Goal: Task Accomplishment & Management: Complete application form

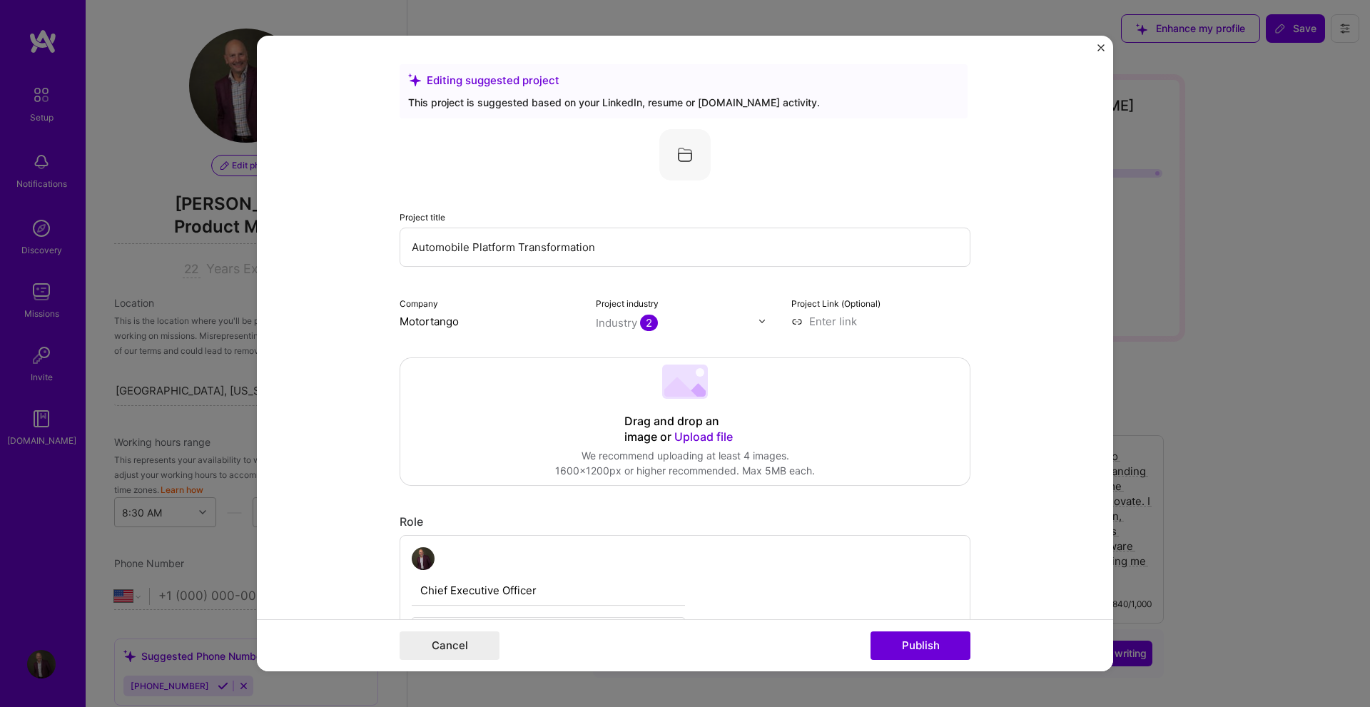
select select "US"
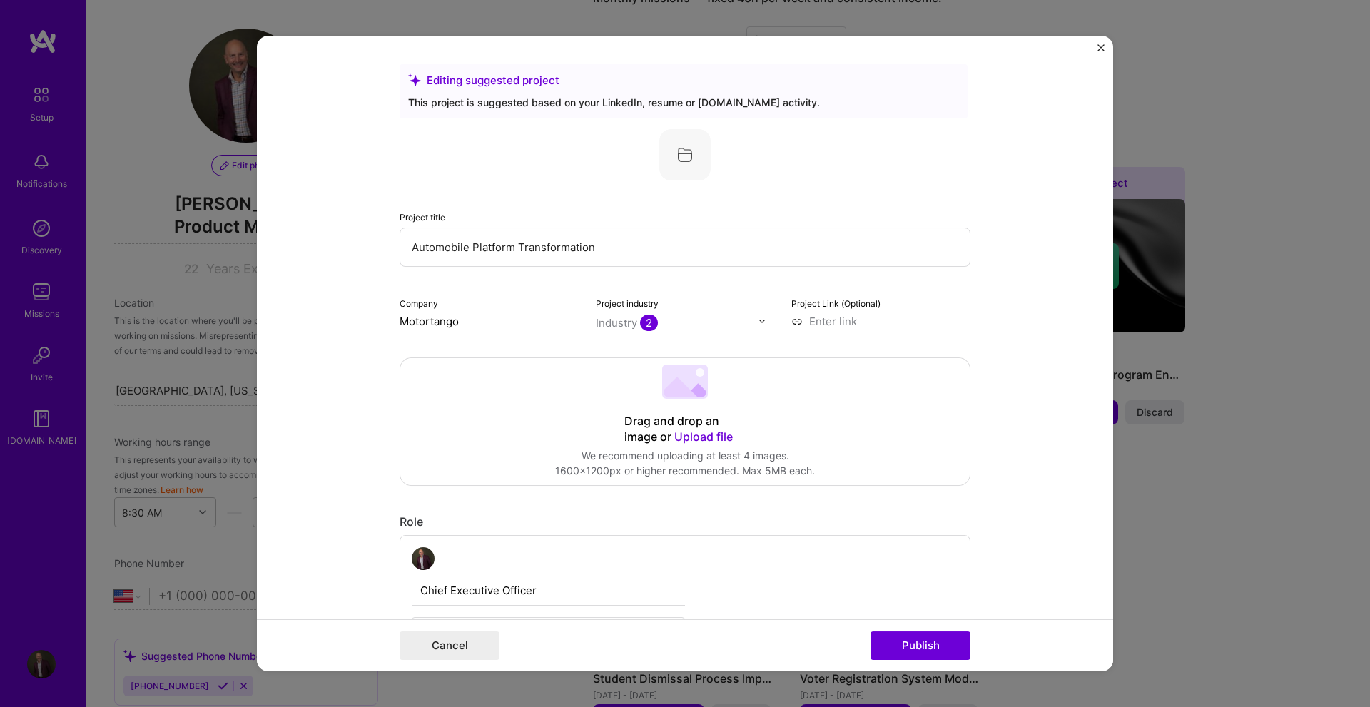
scroll to position [93, 0]
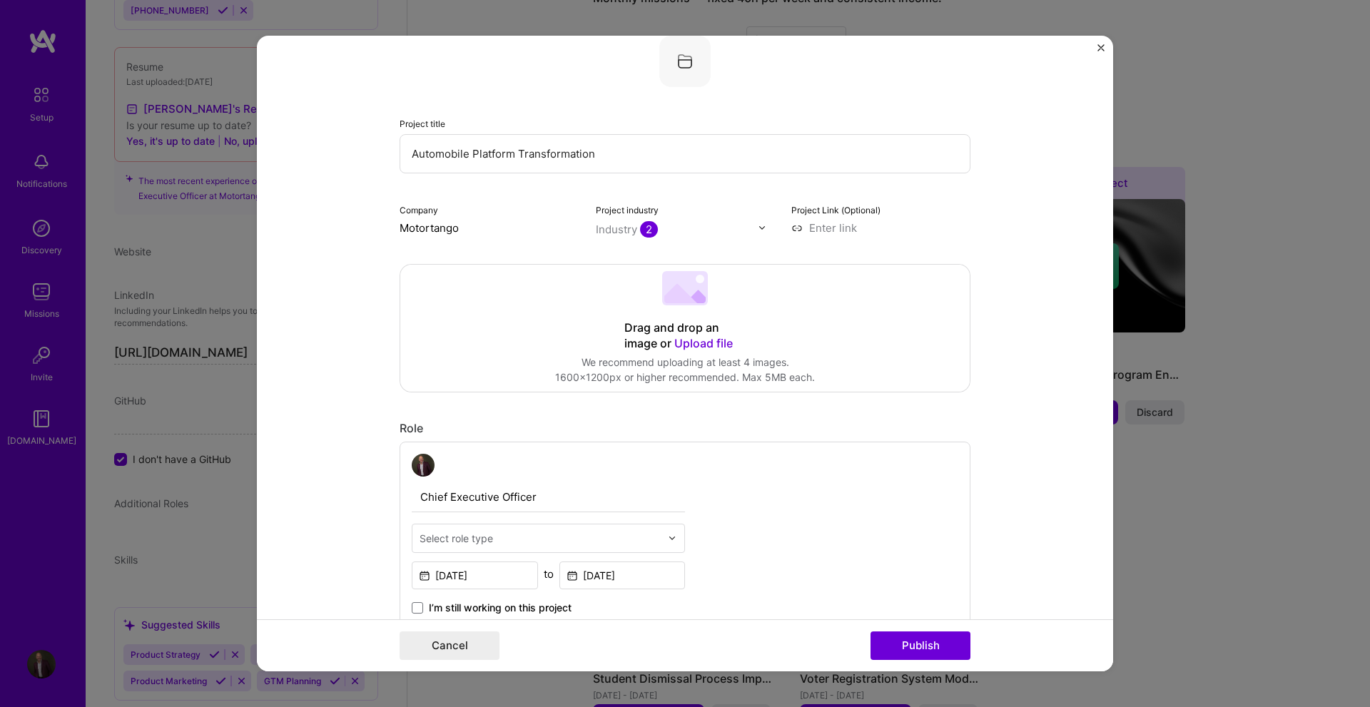
click at [693, 348] on span "Upload file" at bounding box center [703, 343] width 59 height 14
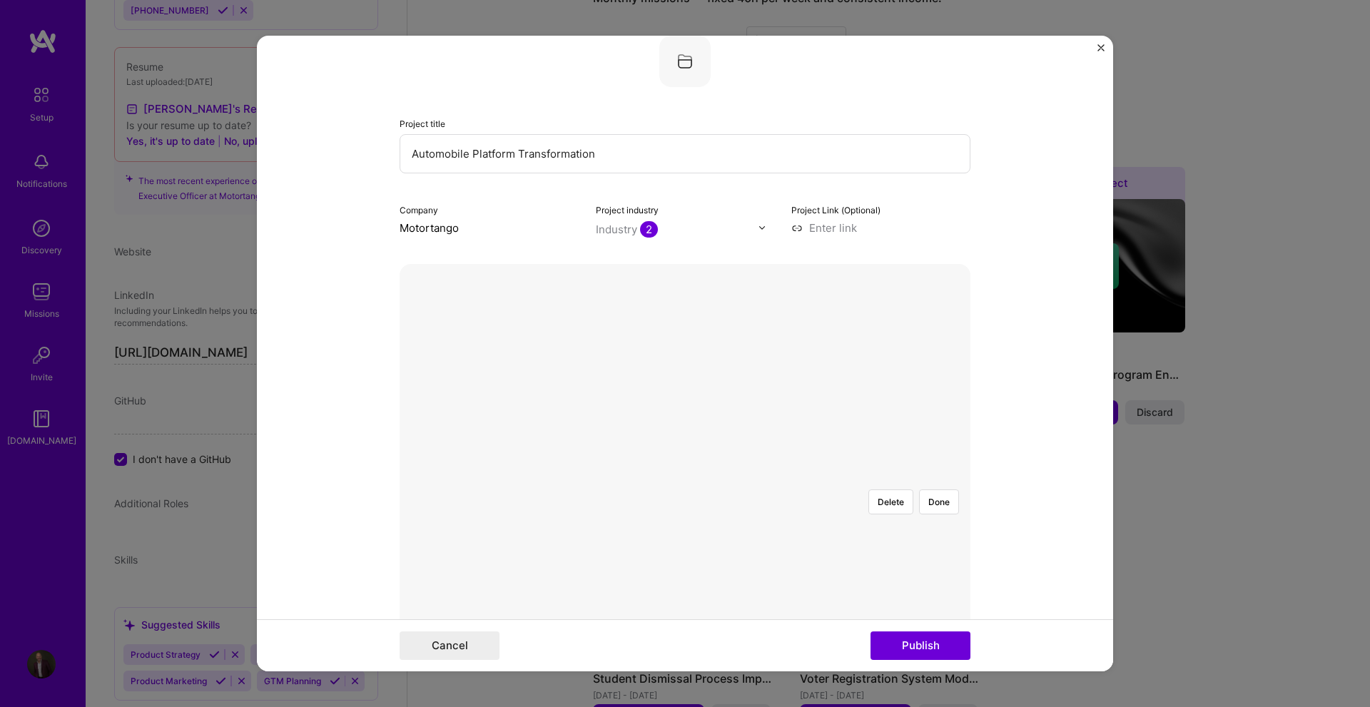
click at [685, 482] on div at bounding box center [816, 576] width 262 height 197
click at [685, 478] on img at bounding box center [685, 478] width 0 height 0
click at [685, 478] on div at bounding box center [816, 576] width 262 height 197
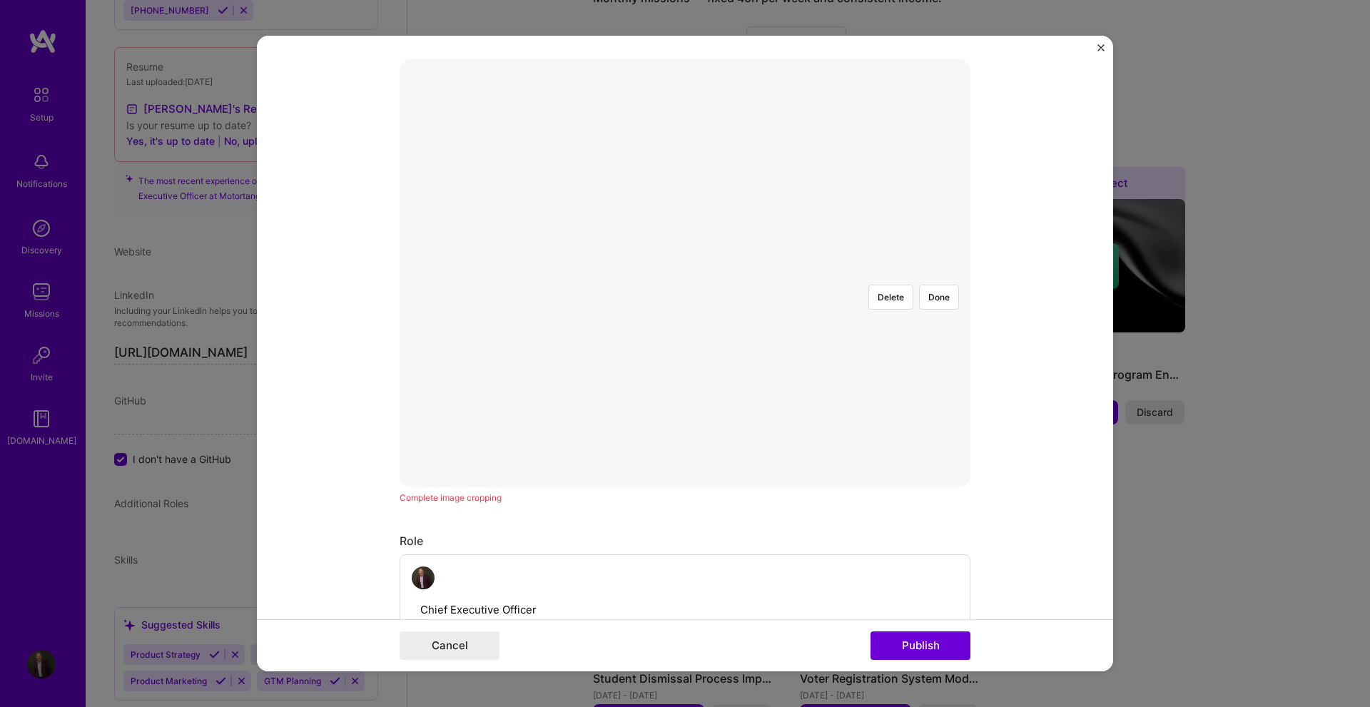
scroll to position [308, 0]
click at [685, 313] on div at bounding box center [816, 362] width 262 height 197
click at [796, 310] on div at bounding box center [927, 362] width 262 height 197
click at [1008, 375] on form "Editing suggested project This project is suggested based on your LinkedIn, res…" at bounding box center [685, 354] width 856 height 637
click at [1152, 379] on div "Editing suggested project This project is suggested based on your LinkedIn, res…" at bounding box center [685, 353] width 1370 height 707
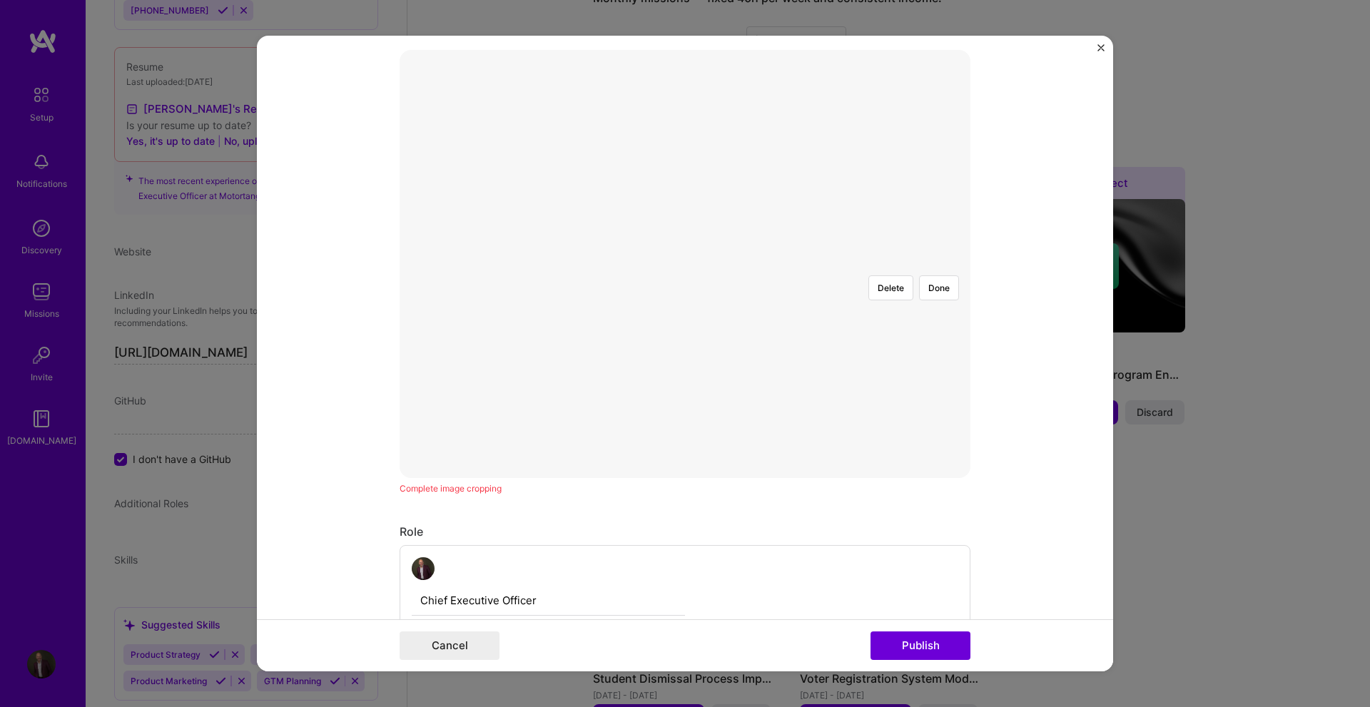
click at [992, 268] on div at bounding box center [1123, 362] width 262 height 197
click at [881, 275] on button "Delete" at bounding box center [890, 287] width 45 height 25
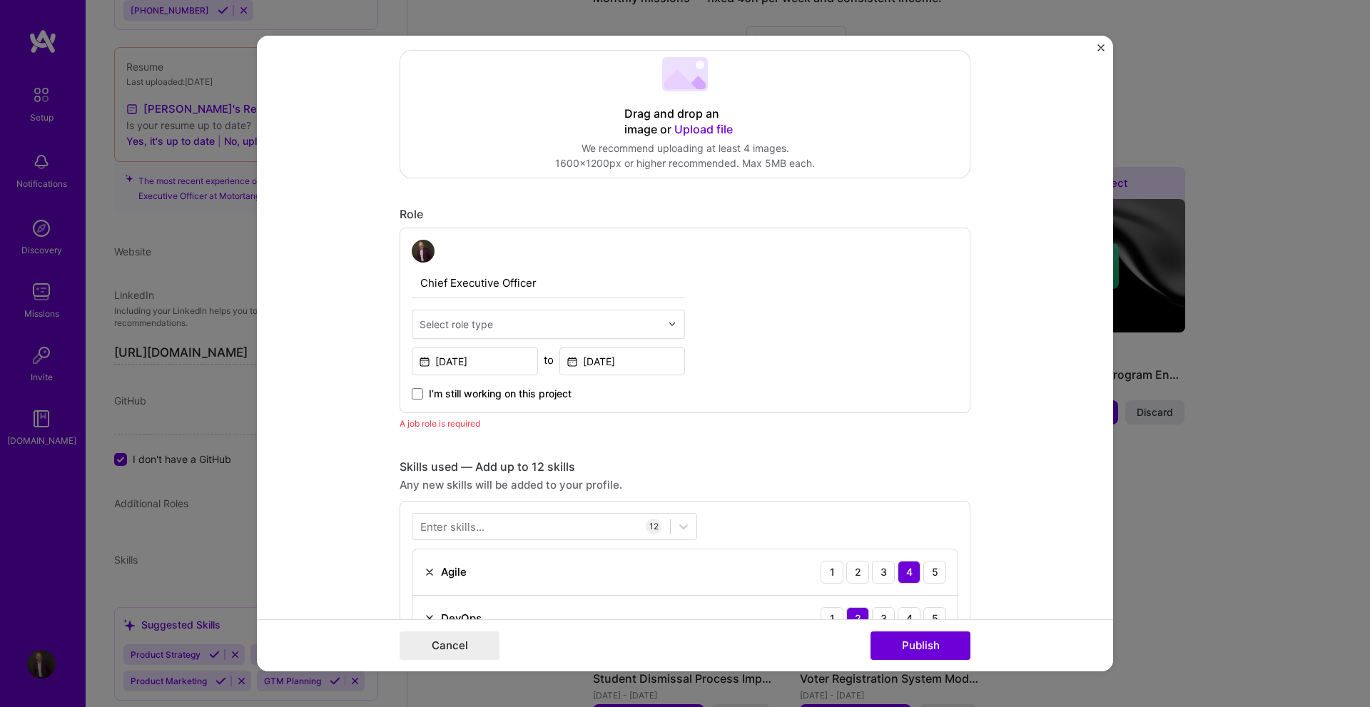
click at [674, 210] on div "Role" at bounding box center [685, 214] width 571 height 15
click at [709, 130] on span "Upload file" at bounding box center [703, 129] width 59 height 14
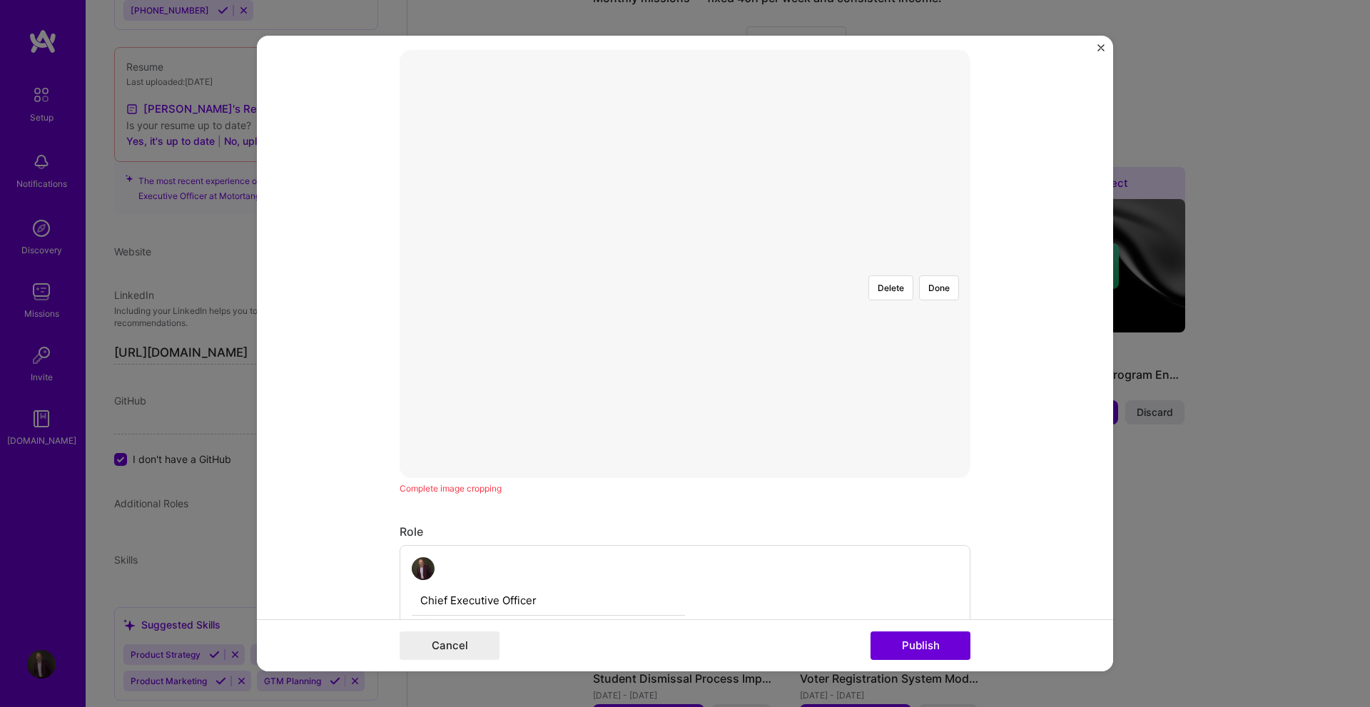
click at [759, 333] on div at bounding box center [897, 475] width 424 height 319
click at [685, 264] on div at bounding box center [685, 264] width 0 height 0
click at [766, 330] on div at bounding box center [897, 473] width 382 height 287
click at [973, 88] on form "Editing suggested project This project is suggested based on your LinkedIn, res…" at bounding box center [685, 354] width 856 height 637
click at [799, 323] on div at bounding box center [895, 474] width 403 height 303
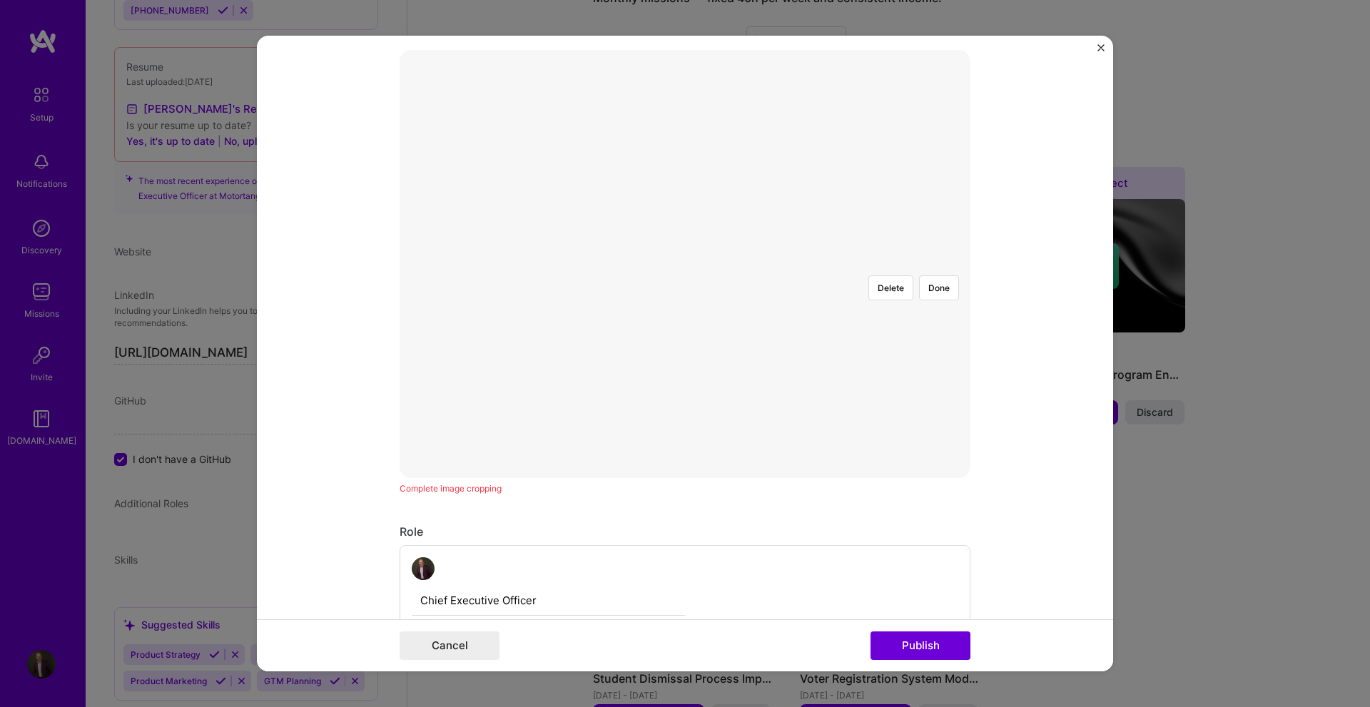
click at [768, 322] on div at bounding box center [896, 473] width 403 height 303
click at [928, 275] on button "Done" at bounding box center [939, 287] width 40 height 25
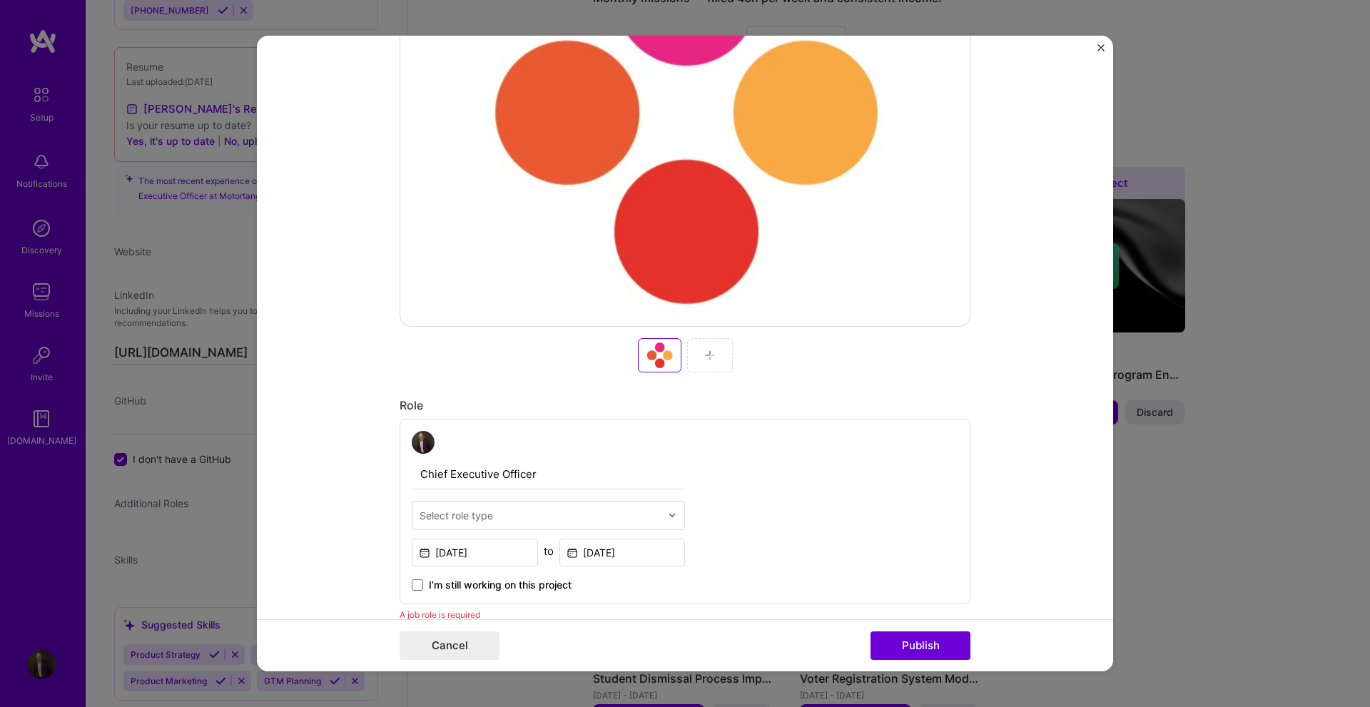
scroll to position [522, 0]
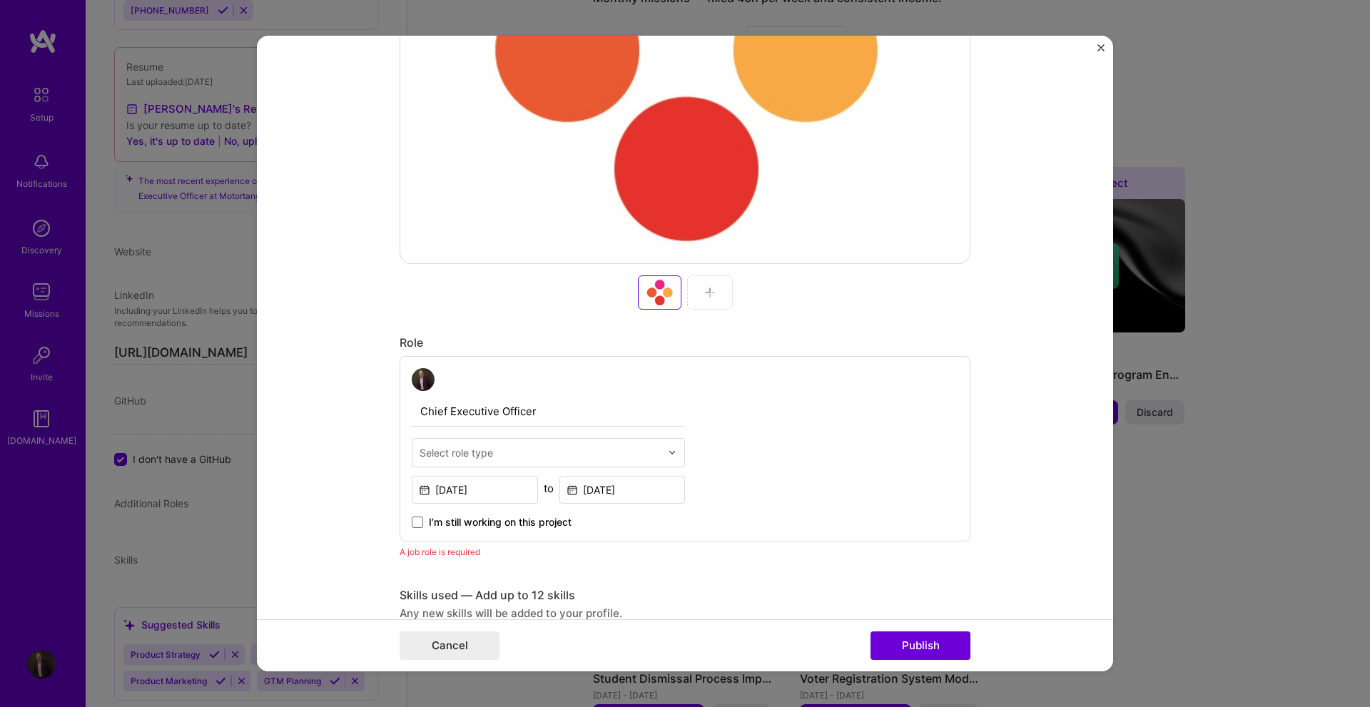
click at [343, 538] on form "Editing suggested project This project is suggested based on your LinkedIn, res…" at bounding box center [685, 354] width 856 height 637
click at [537, 408] on input "Chief Executive Officer" at bounding box center [548, 412] width 273 height 30
click at [594, 417] on input "Chief Executive Officer" at bounding box center [548, 412] width 273 height 30
drag, startPoint x: 347, startPoint y: 542, endPoint x: 477, endPoint y: 544, distance: 130.6
click at [348, 542] on form "Editing suggested project This project is suggested based on your LinkedIn, res…" at bounding box center [685, 354] width 856 height 637
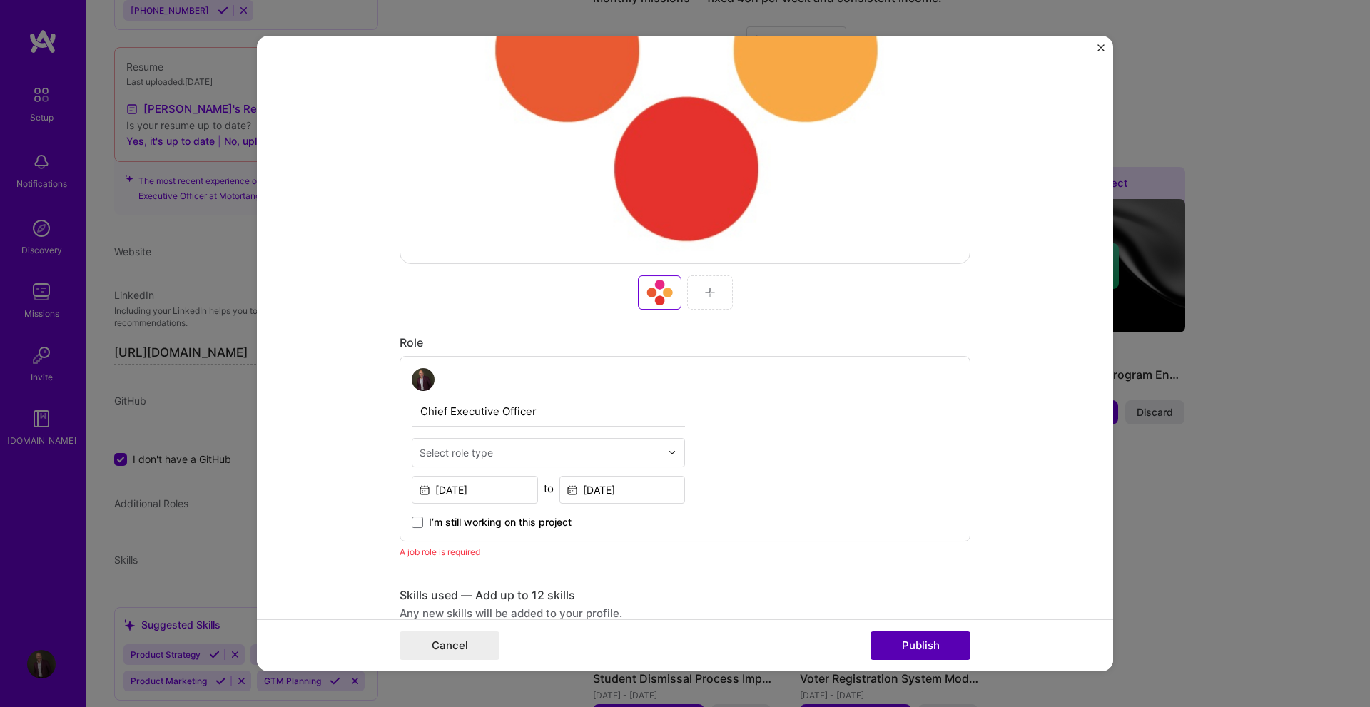
click at [935, 644] on button "Publish" at bounding box center [921, 646] width 100 height 29
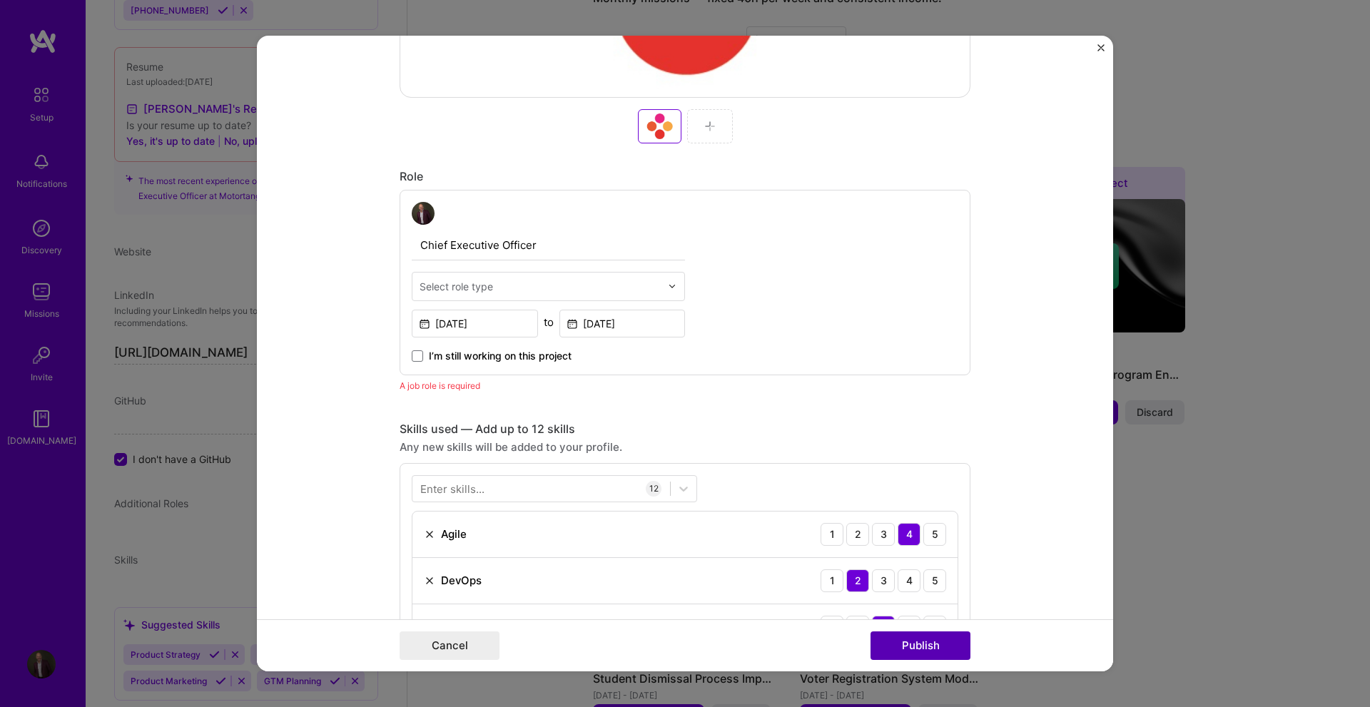
scroll to position [821, 0]
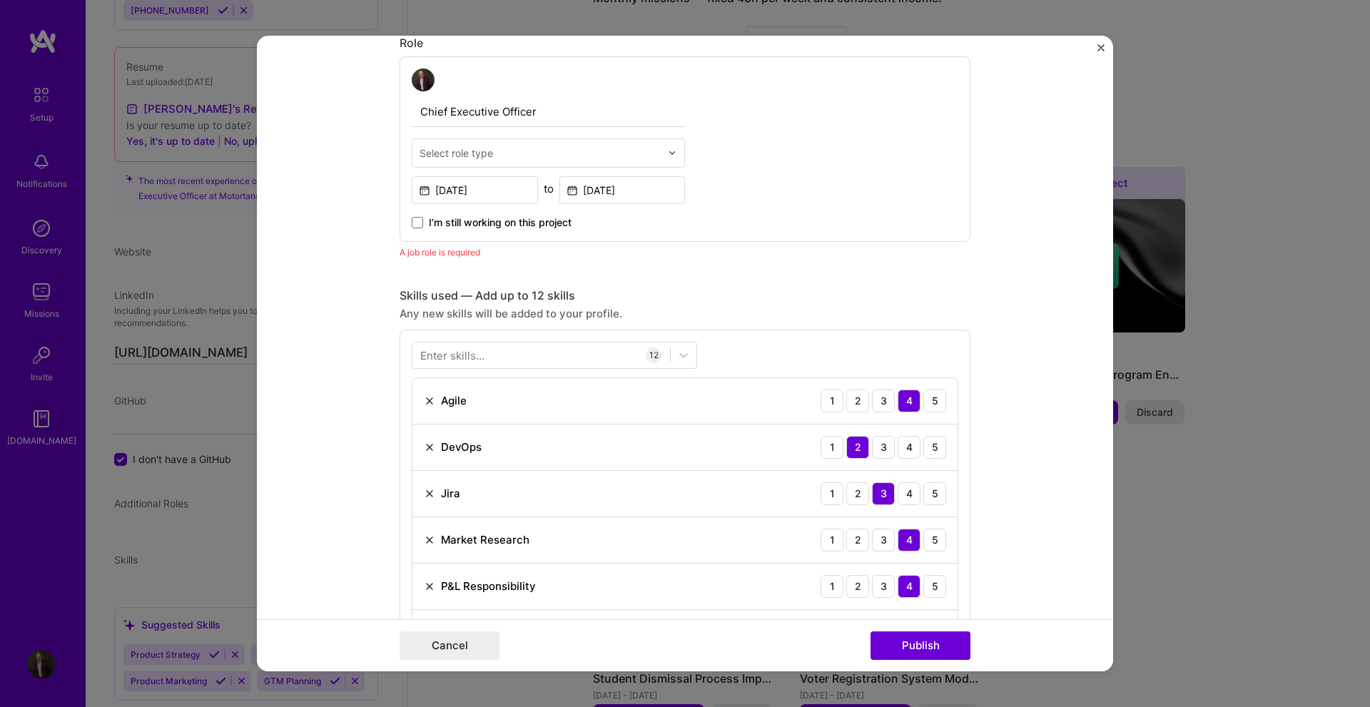
click at [510, 149] on input "text" at bounding box center [540, 153] width 241 height 15
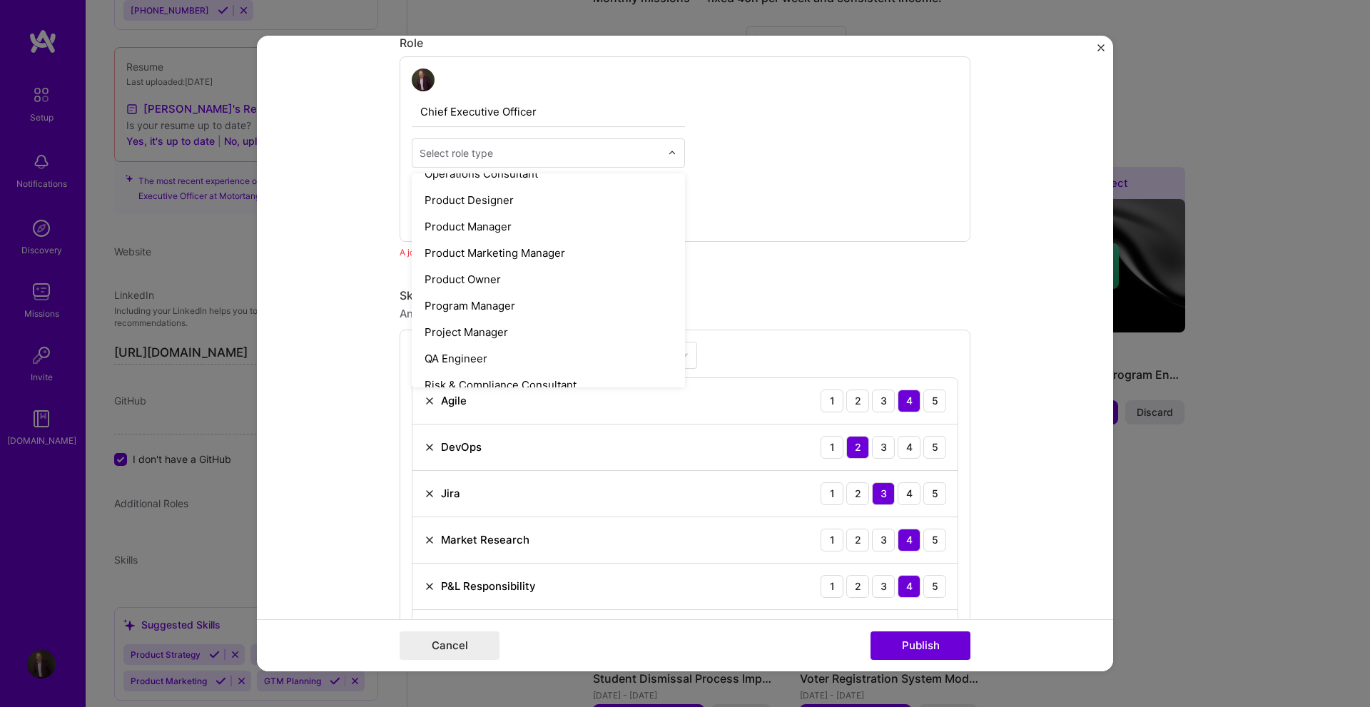
scroll to position [1271, 0]
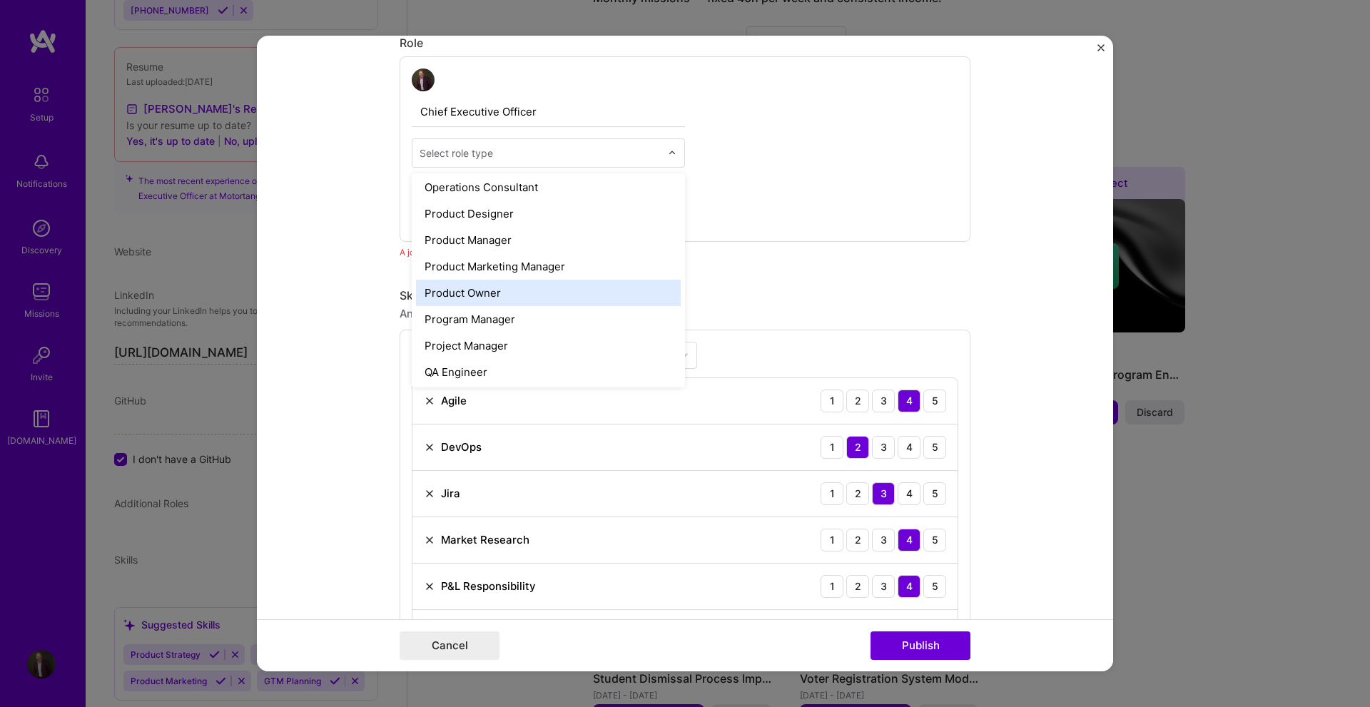
click at [452, 287] on div "Product Owner" at bounding box center [548, 293] width 265 height 26
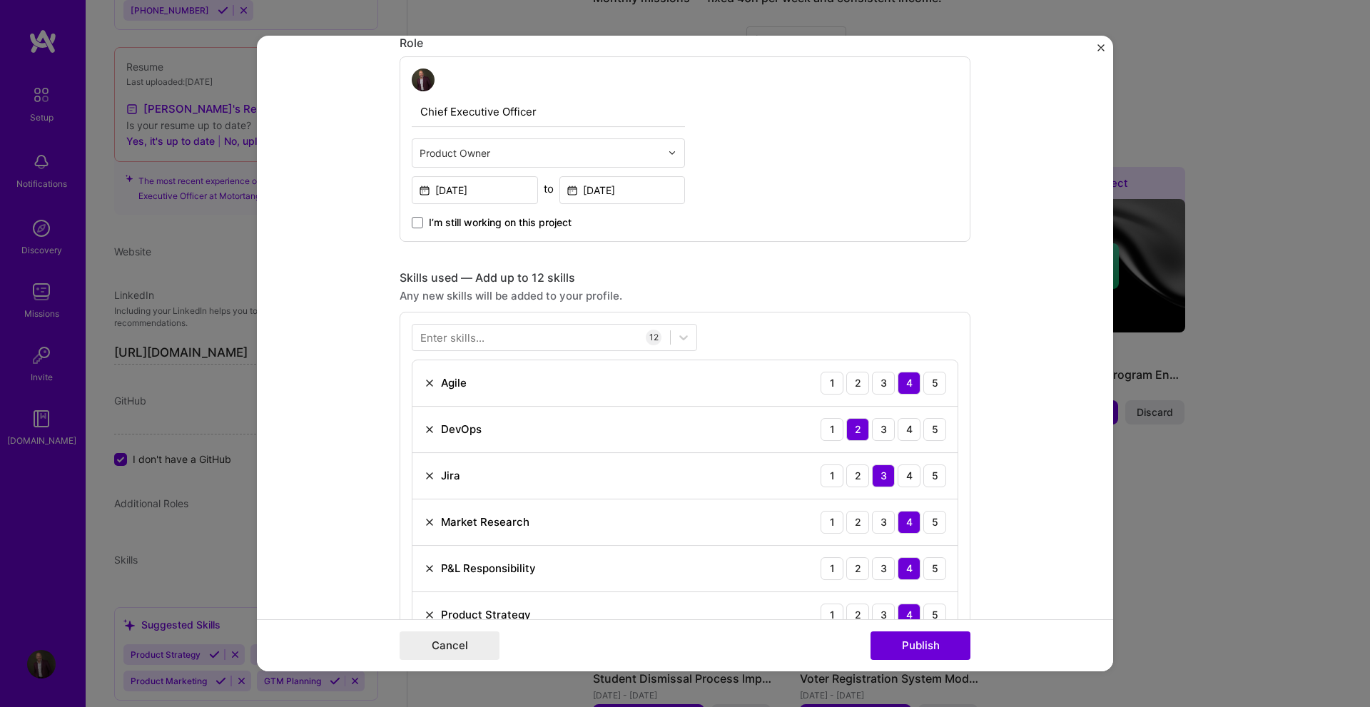
click at [475, 157] on input "text" at bounding box center [540, 153] width 241 height 15
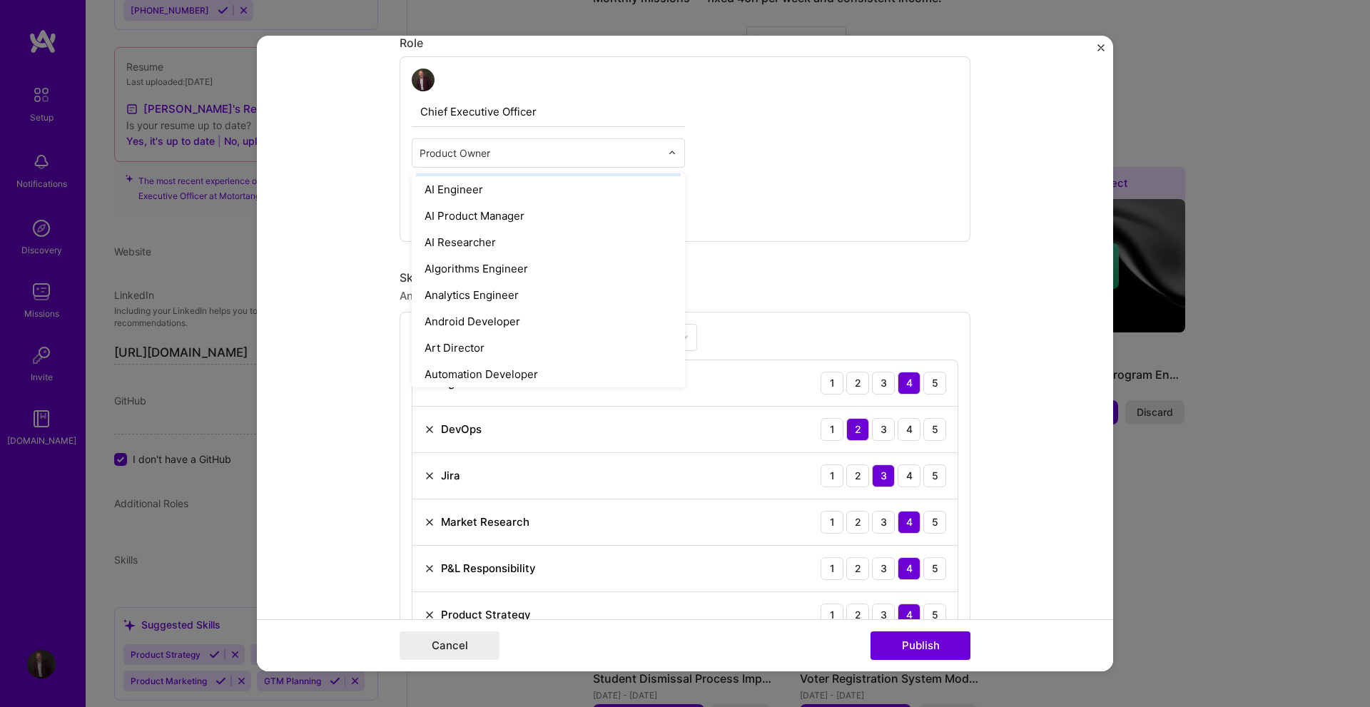
scroll to position [0, 0]
click at [767, 173] on div "Chief Executive Officer option Product Owner, selected. option AI Architect foc…" at bounding box center [685, 149] width 571 height 186
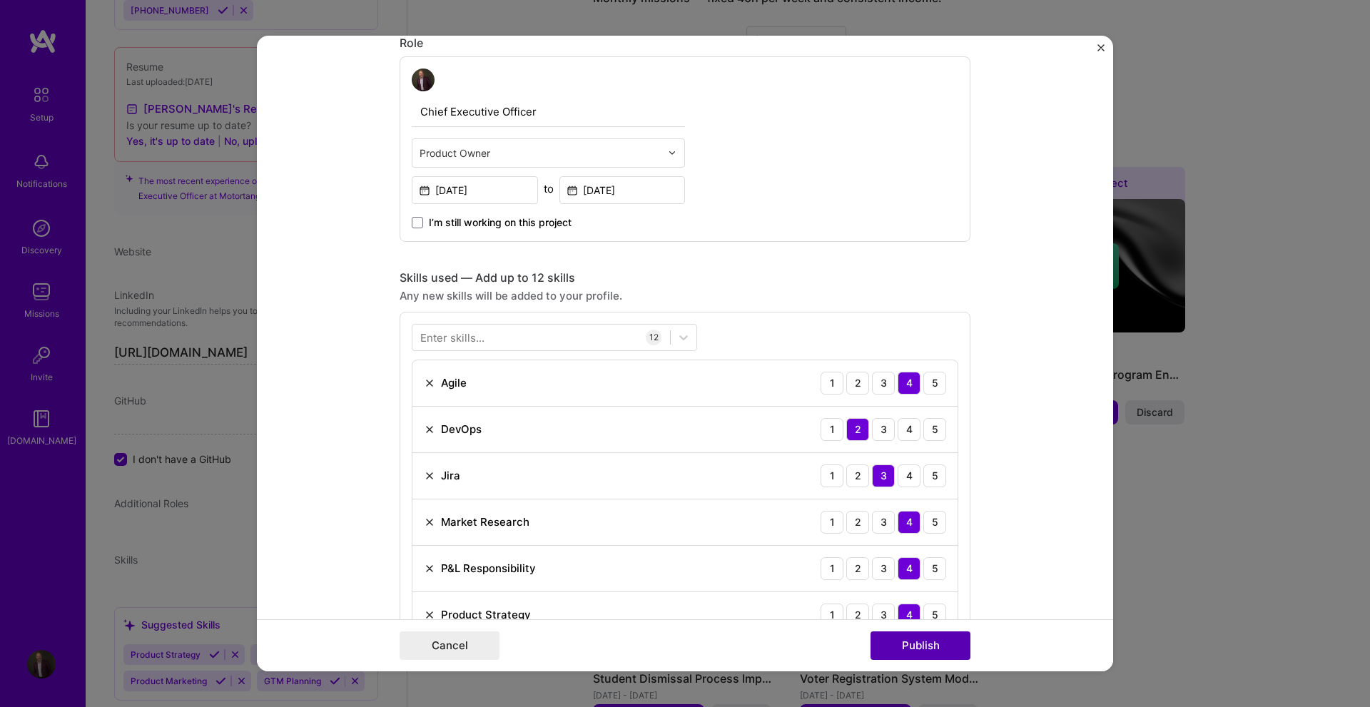
click at [913, 646] on button "Publish" at bounding box center [921, 646] width 100 height 29
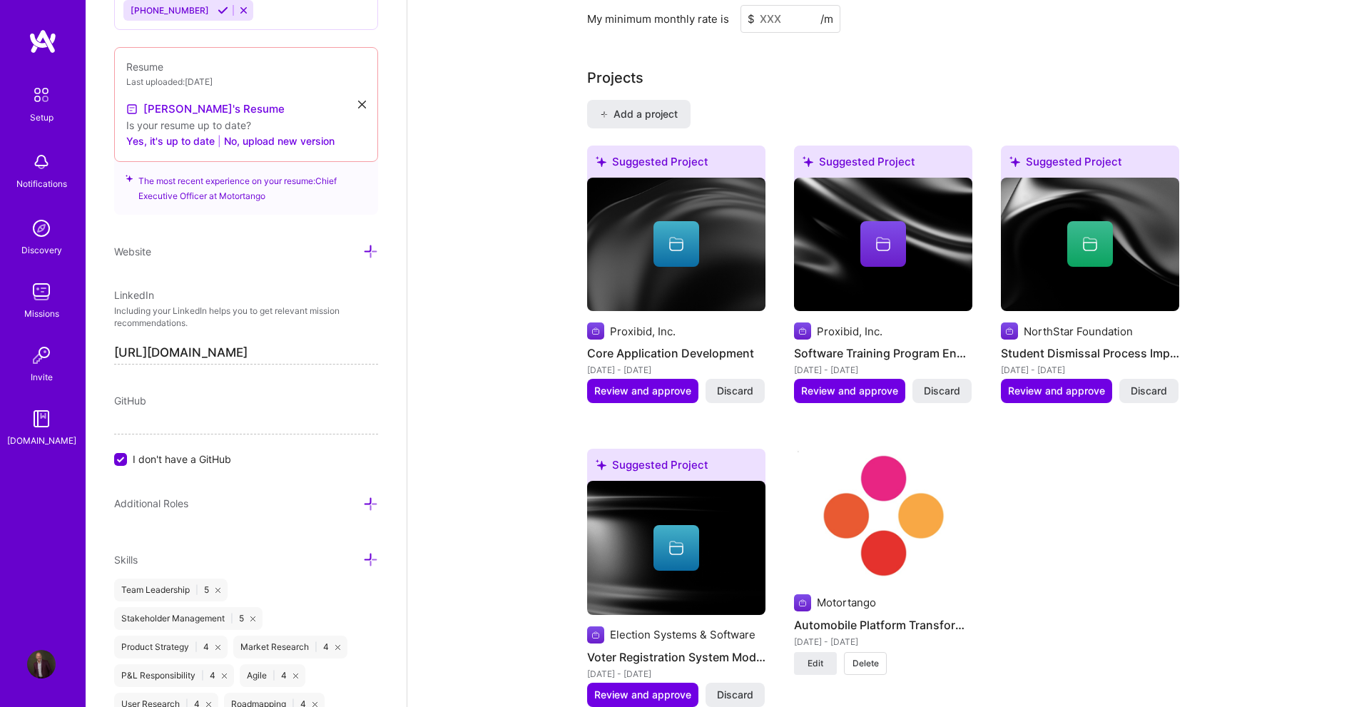
click at [638, 238] on div at bounding box center [676, 244] width 178 height 46
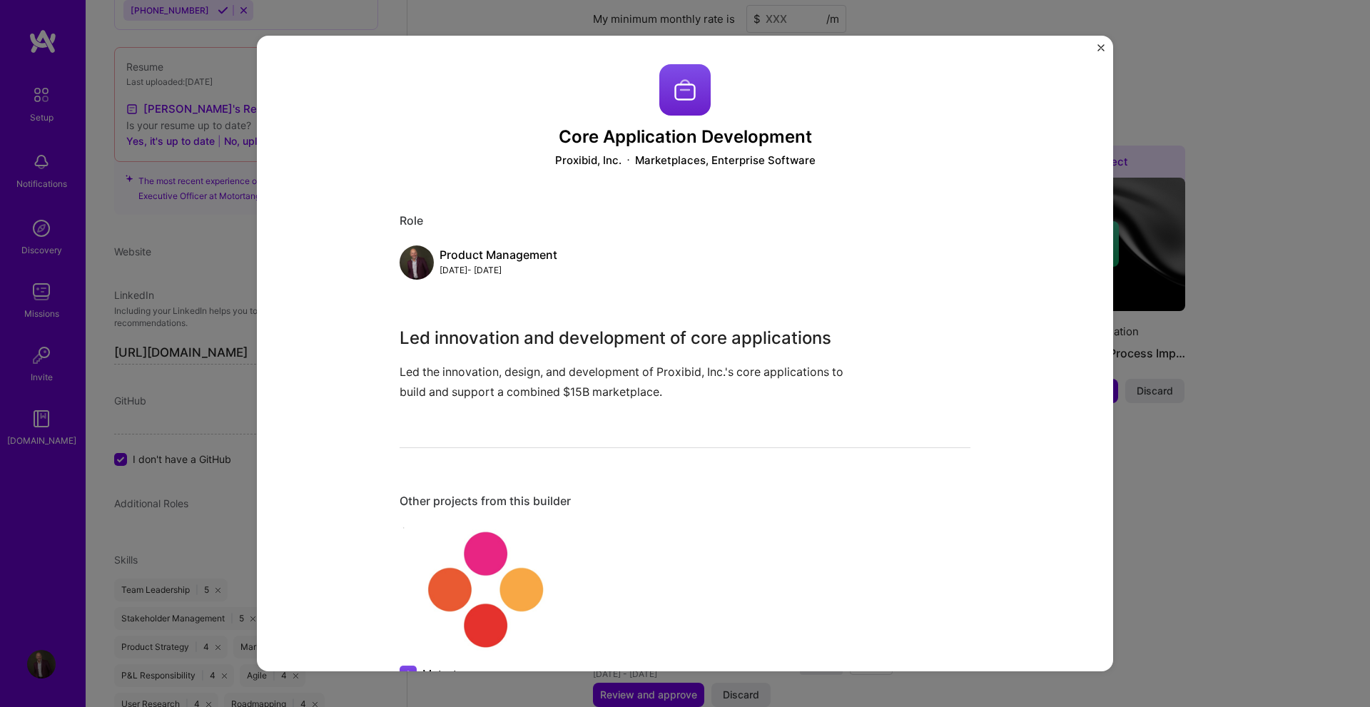
click at [355, 397] on div "Core Application Development Proxibid, Inc. Marketplaces, Enterprise Software R…" at bounding box center [685, 354] width 856 height 637
click at [333, 265] on div "Core Application Development Proxibid, Inc. Marketplaces, Enterprise Software R…" at bounding box center [685, 354] width 856 height 637
click at [209, 276] on div "Core Application Development Proxibid, Inc. Marketplaces, Enterprise Software R…" at bounding box center [685, 353] width 1370 height 707
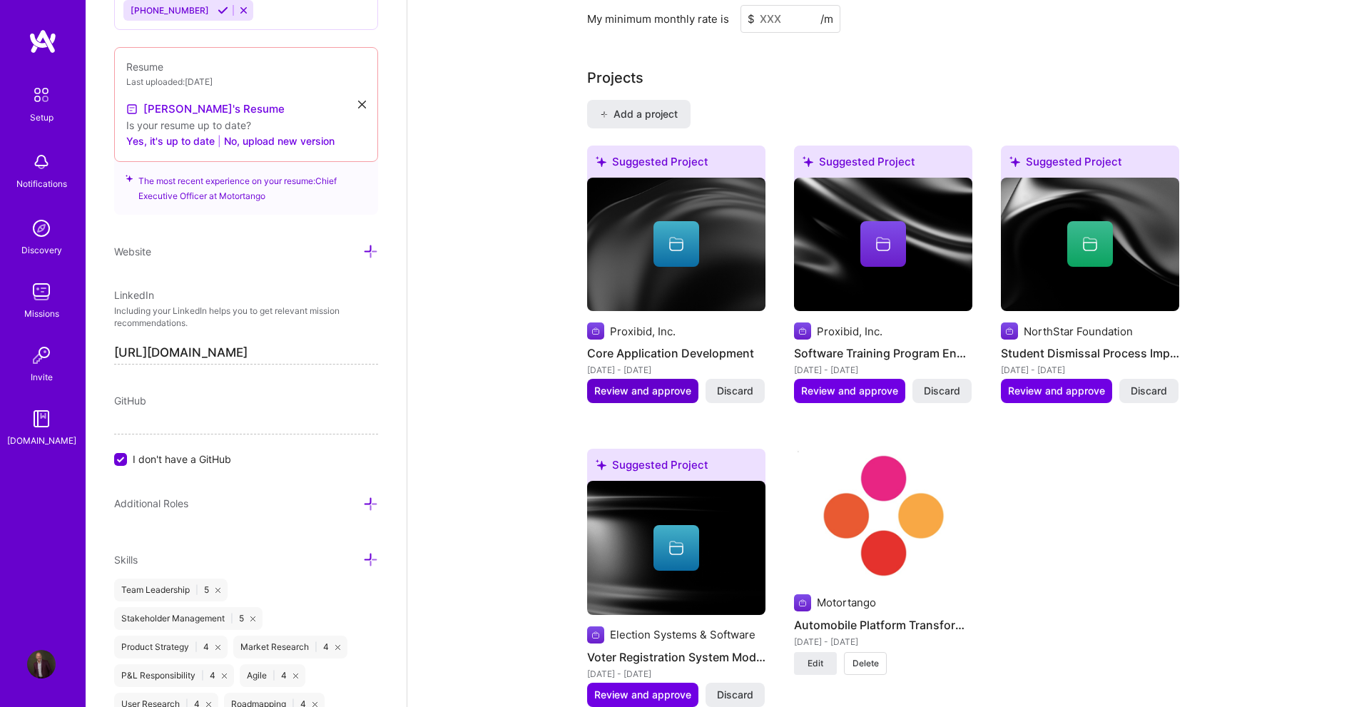
click at [648, 384] on span "Review and approve" at bounding box center [642, 391] width 97 height 14
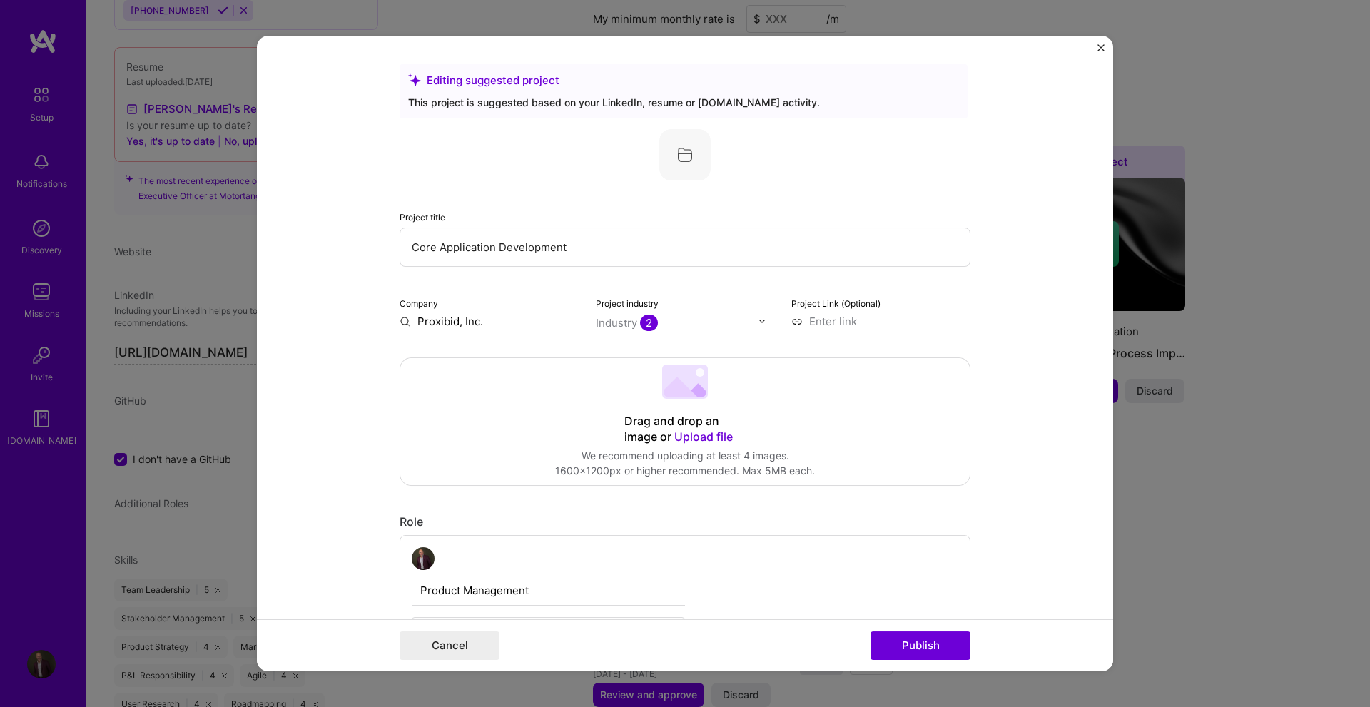
click at [758, 322] on img at bounding box center [762, 321] width 9 height 9
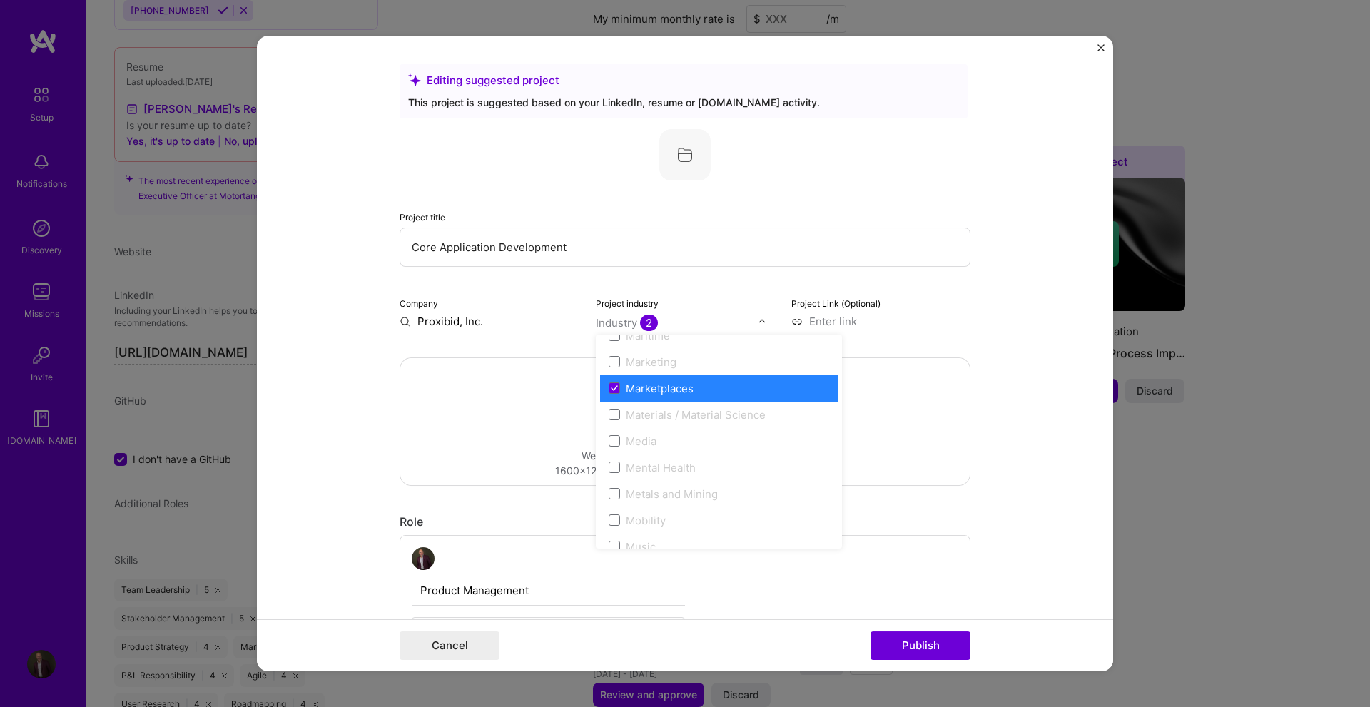
scroll to position [2141, 0]
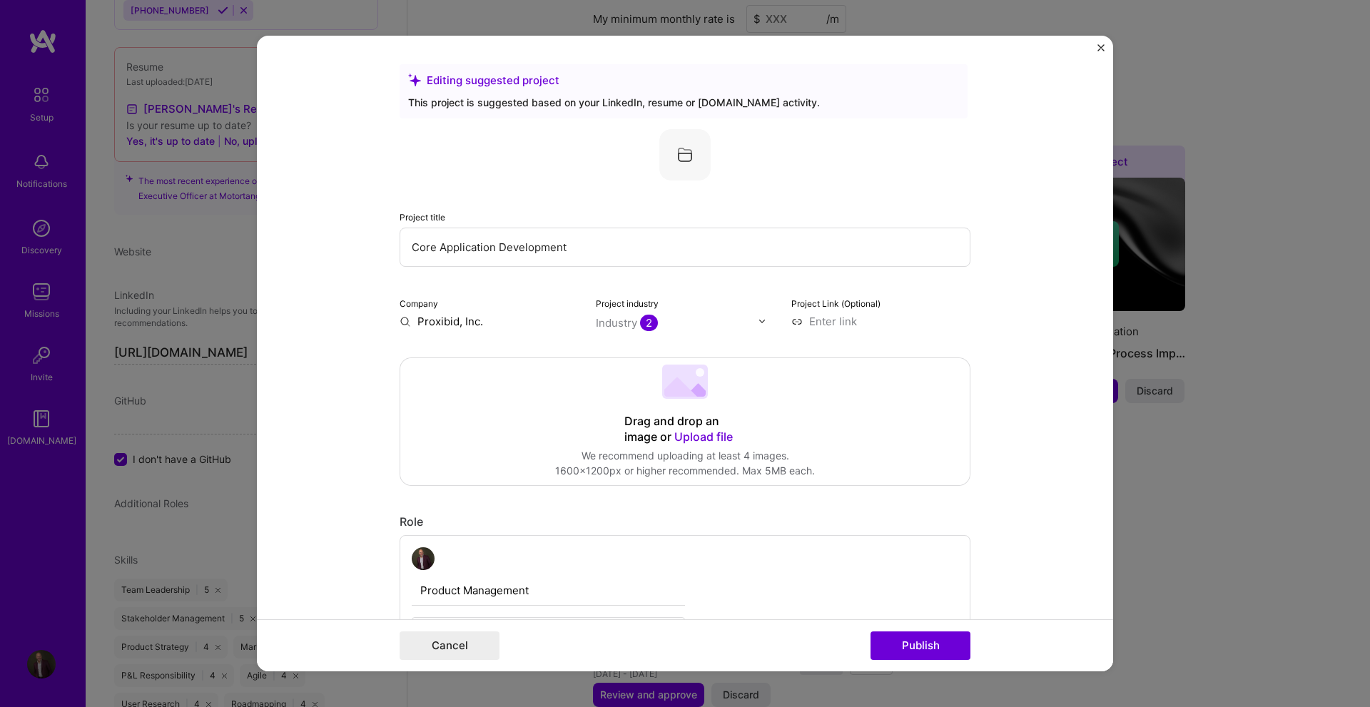
click at [338, 417] on form "Editing suggested project This project is suggested based on your LinkedIn, res…" at bounding box center [685, 354] width 856 height 637
click at [359, 318] on form "Editing suggested project This project is suggested based on your LinkedIn, res…" at bounding box center [685, 354] width 856 height 637
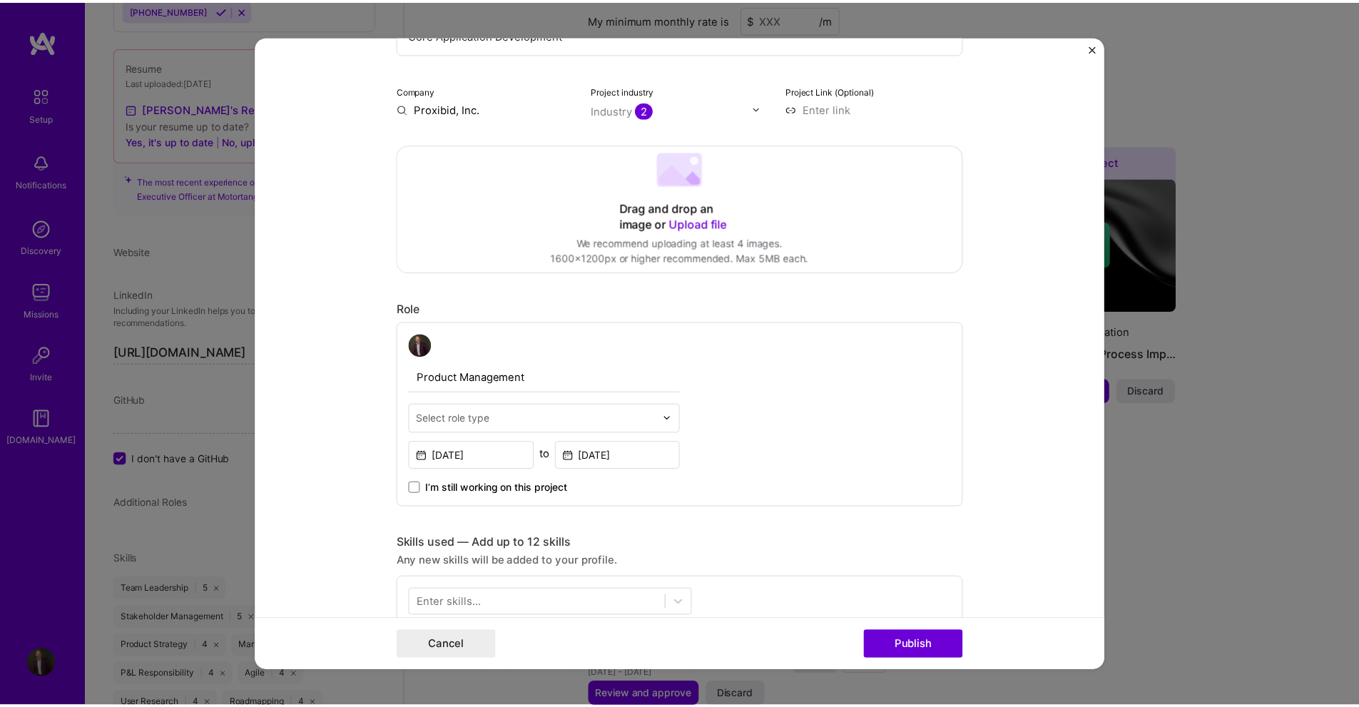
scroll to position [214, 0]
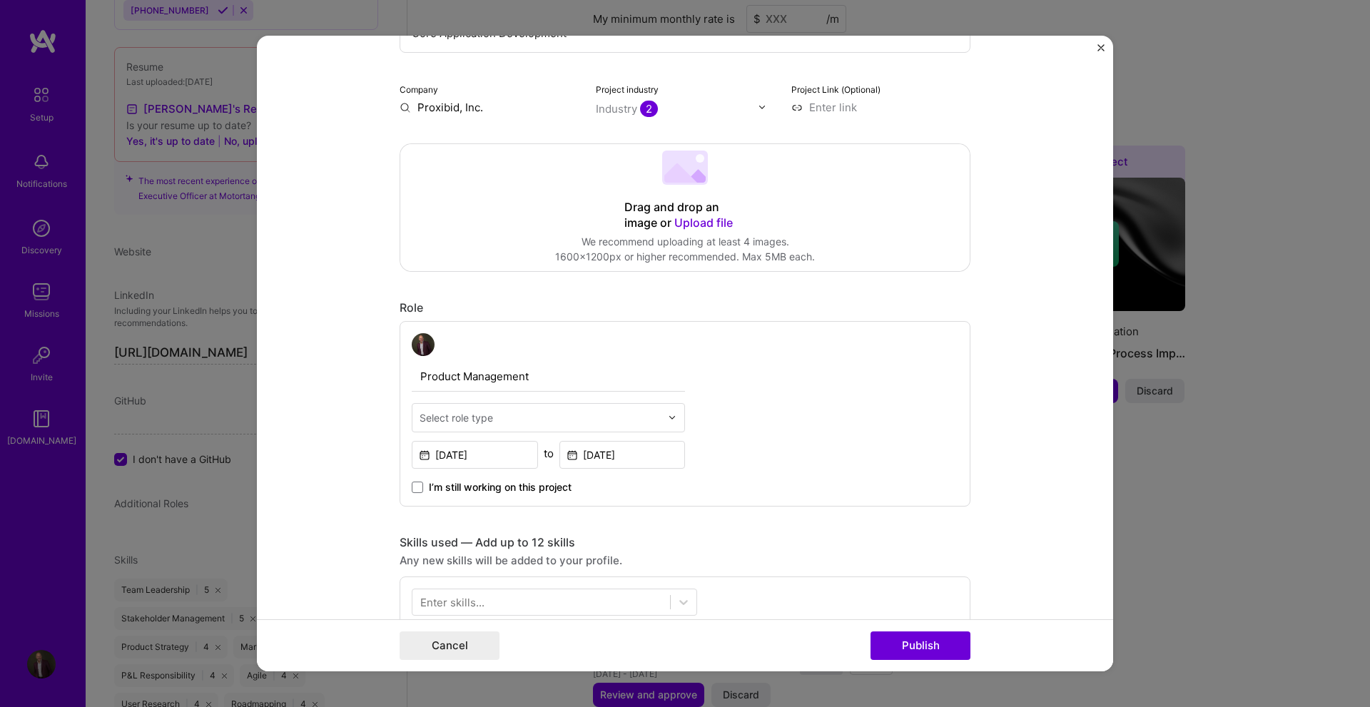
click at [685, 221] on span "Upload file" at bounding box center [703, 223] width 59 height 14
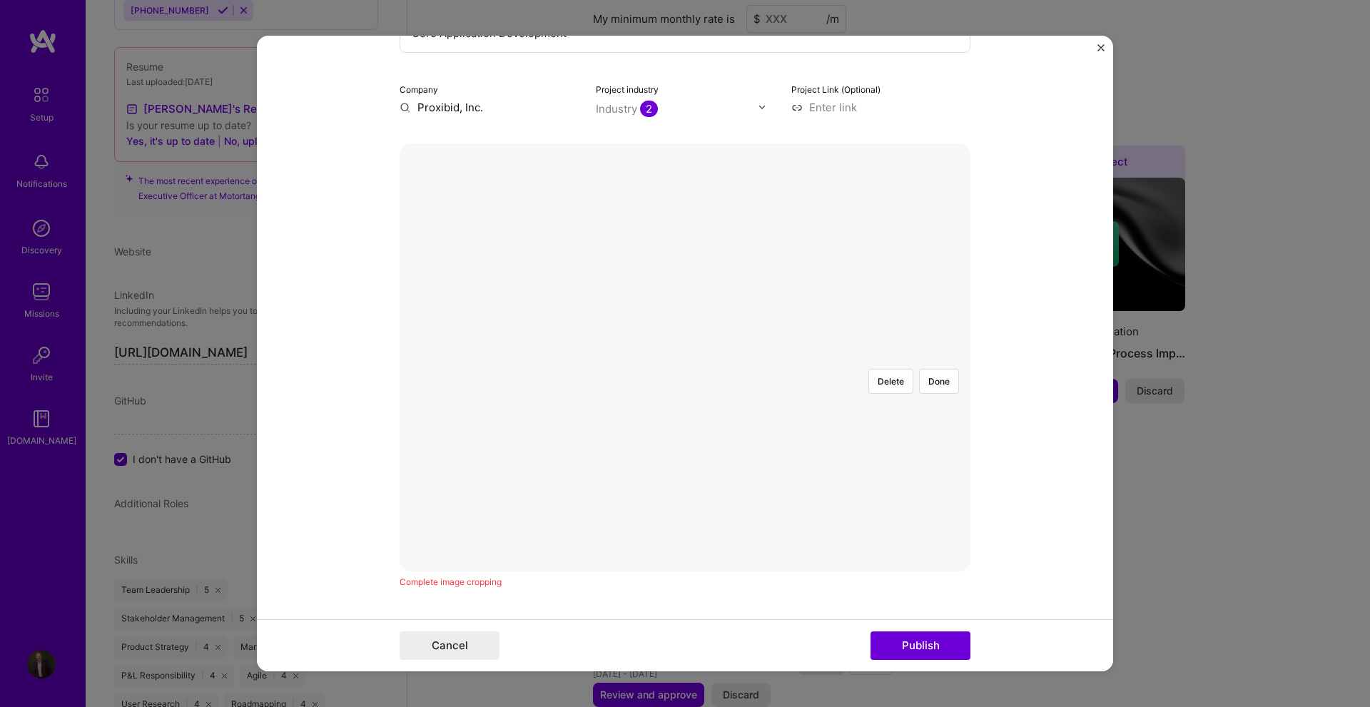
click at [1101, 46] on img "Close" at bounding box center [1100, 47] width 7 height 7
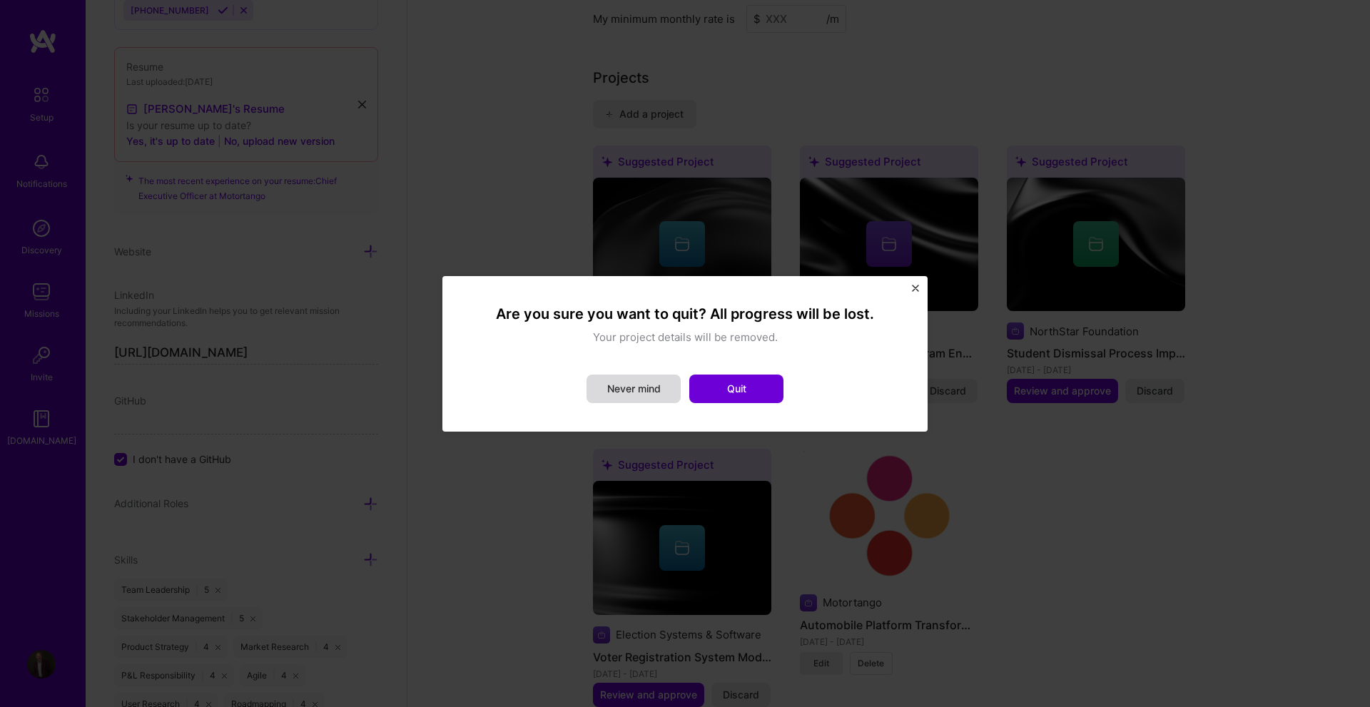
click at [651, 387] on button "Never mind" at bounding box center [634, 389] width 94 height 29
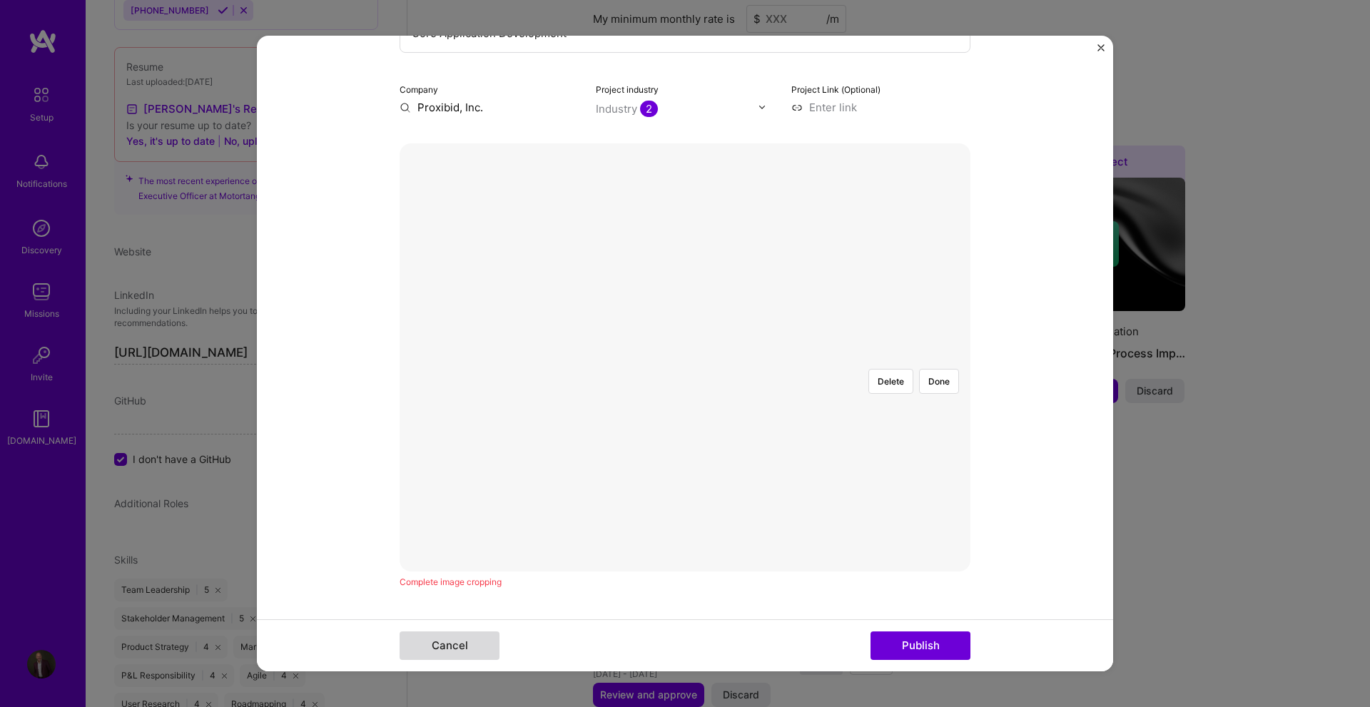
click at [435, 649] on button "Cancel" at bounding box center [450, 646] width 100 height 29
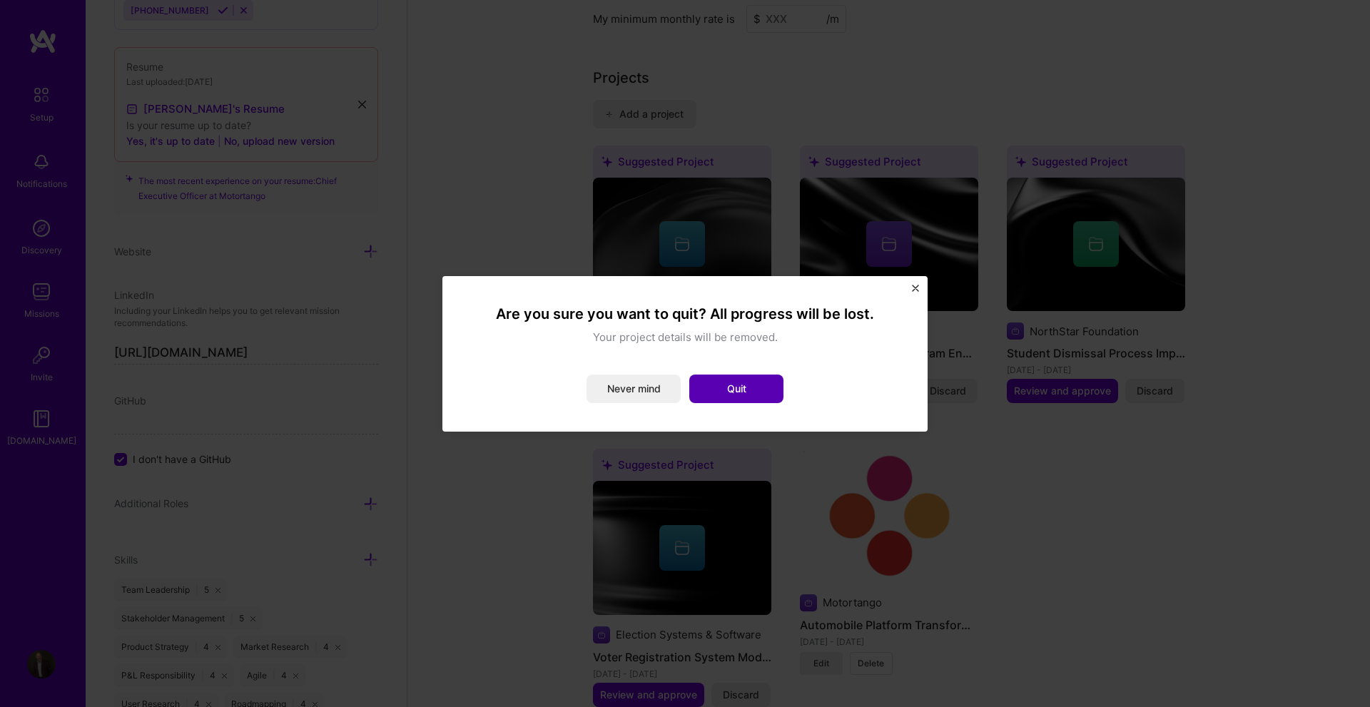
click at [724, 387] on button "Quit" at bounding box center [736, 389] width 94 height 29
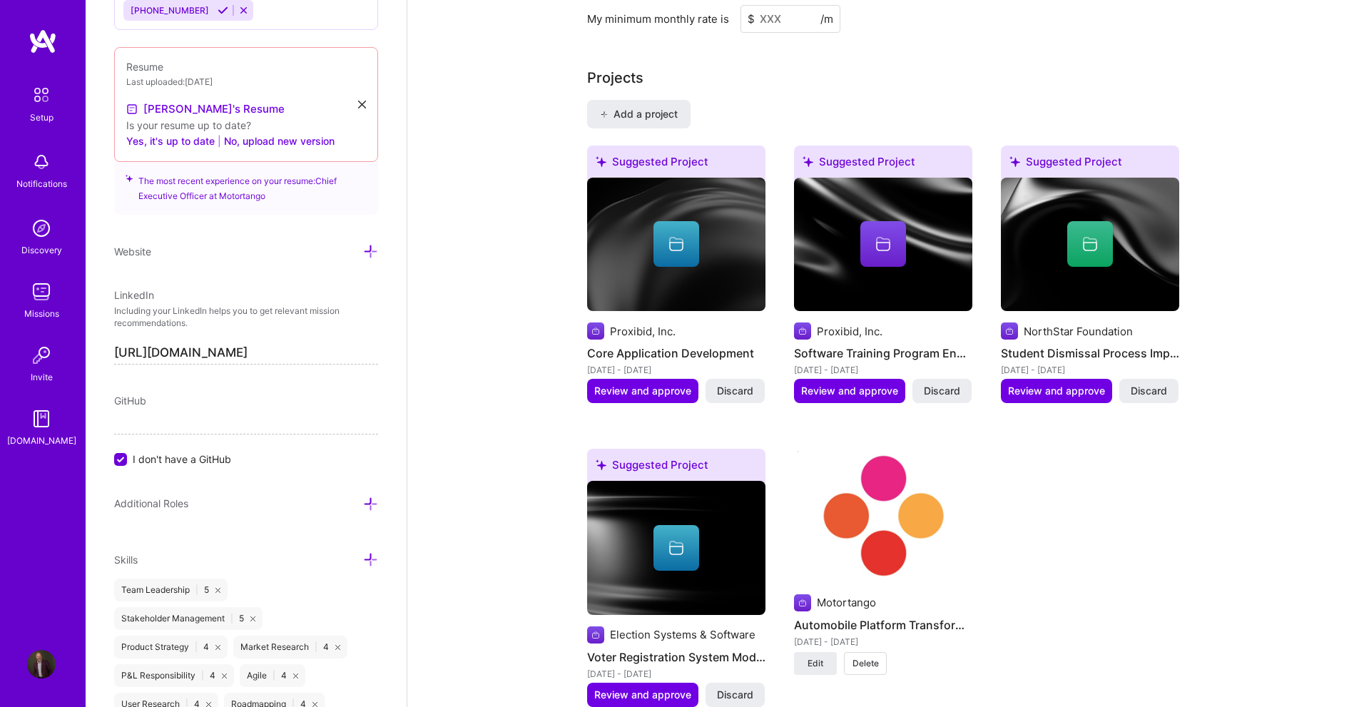
click at [509, 351] on div "Complete your profile to take the first step in unlocking full [DOMAIN_NAME] ac…" at bounding box center [883, 223] width 952 height 2620
